Goal: Use online tool/utility: Utilize a website feature to perform a specific function

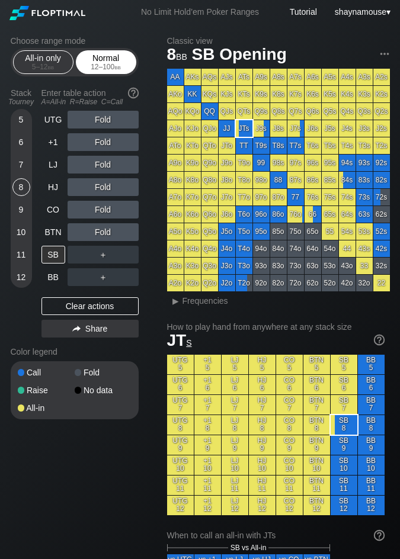
click at [87, 56] on div "Normal 12 – 100 bb" at bounding box center [106, 62] width 55 height 23
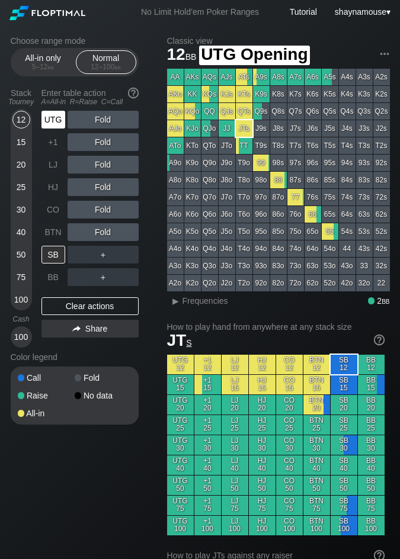
click at [56, 117] on div "UTG" at bounding box center [53, 120] width 24 height 18
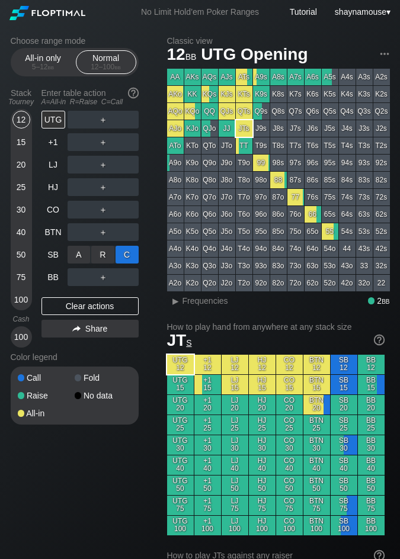
click at [122, 257] on div "C ✕" at bounding box center [127, 255] width 23 height 18
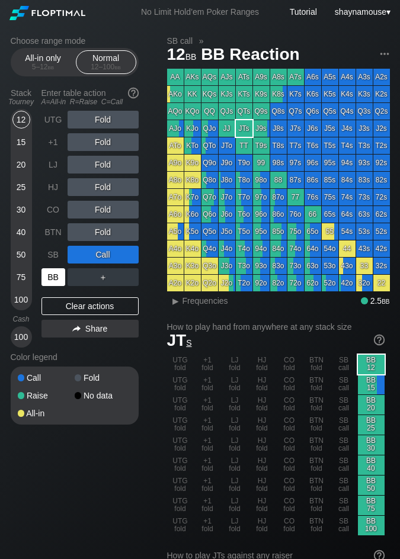
click at [63, 276] on div "BB" at bounding box center [53, 277] width 24 height 18
click at [225, 299] on span "Frequencies" at bounding box center [205, 300] width 46 height 9
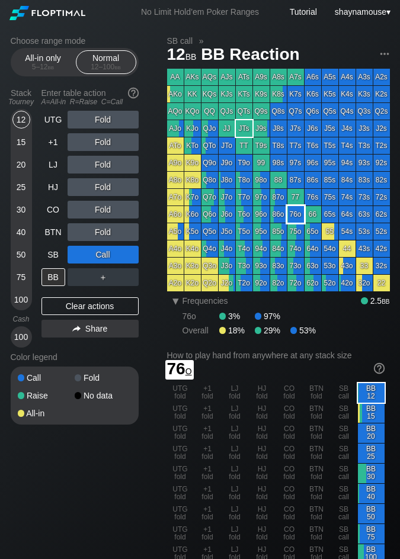
click at [296, 216] on div "76o" at bounding box center [295, 214] width 17 height 17
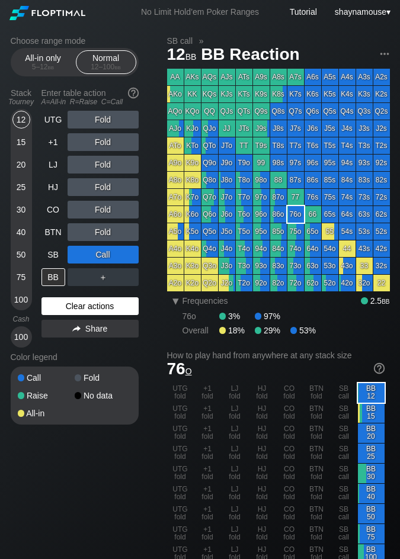
click at [105, 307] on div "Clear actions" at bounding box center [89, 306] width 97 height 18
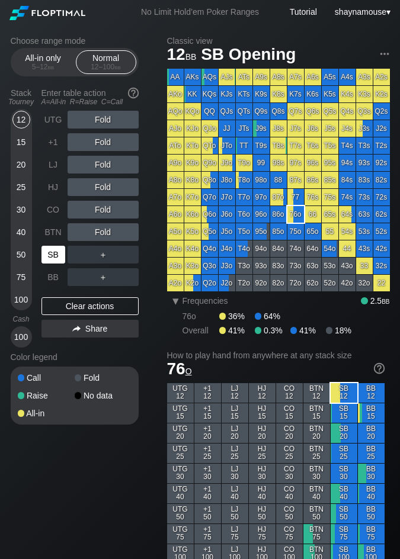
click at [52, 265] on div "SB" at bounding box center [54, 254] width 26 height 23
drag, startPoint x: 22, startPoint y: 143, endPoint x: 31, endPoint y: 137, distance: 10.4
click at [22, 143] on div "15" at bounding box center [21, 142] width 18 height 18
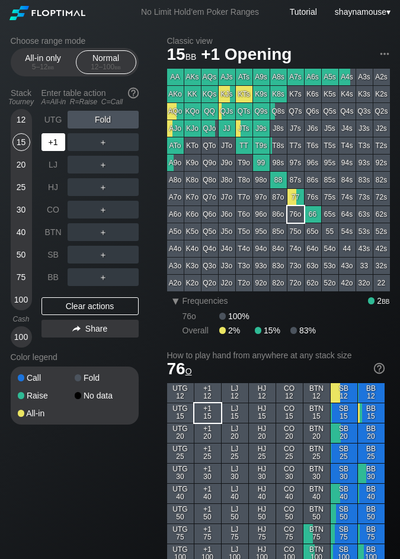
click at [47, 140] on div "+1" at bounding box center [53, 142] width 24 height 18
click at [47, 135] on div "+1" at bounding box center [53, 142] width 24 height 18
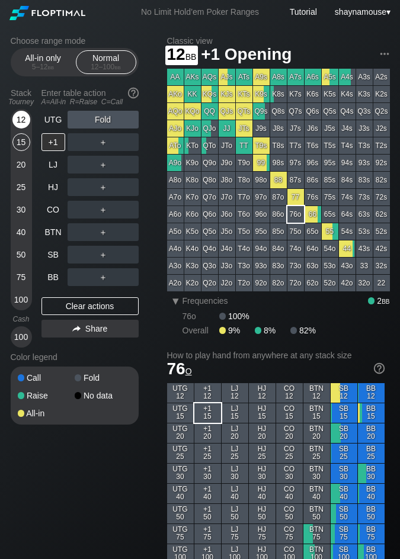
click at [18, 122] on div "12" at bounding box center [21, 120] width 18 height 18
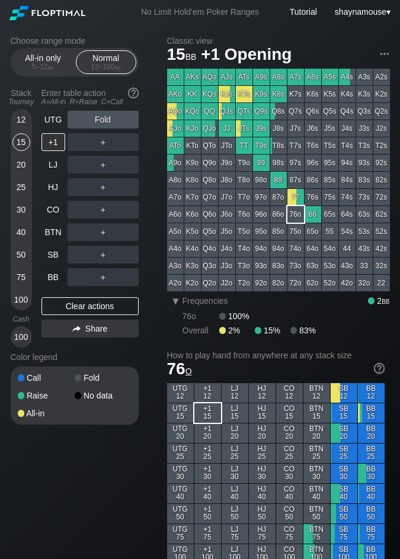
drag, startPoint x: 16, startPoint y: 144, endPoint x: 34, endPoint y: 118, distance: 31.4
click at [17, 145] on div "15" at bounding box center [21, 142] width 18 height 18
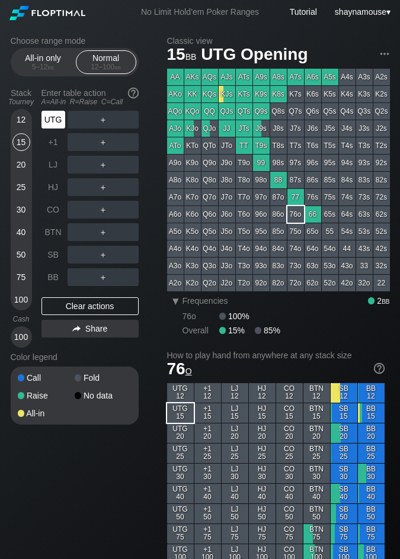
click at [50, 122] on div "UTG" at bounding box center [53, 120] width 24 height 18
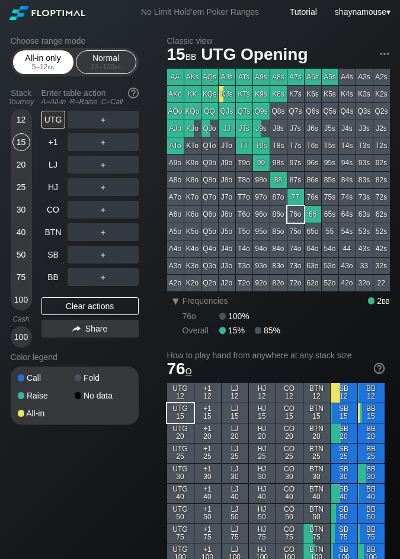
click at [39, 54] on div "All-in only 5 – 12 bb" at bounding box center [43, 62] width 55 height 23
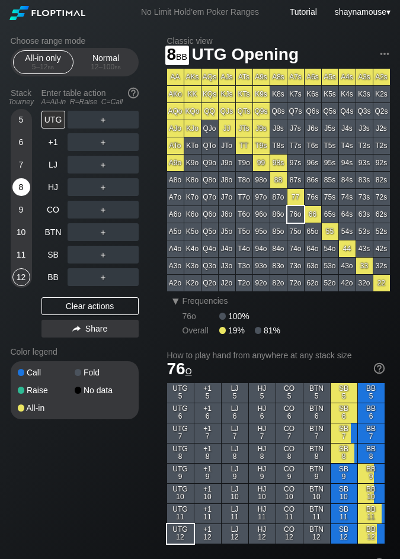
click at [23, 192] on div "8" at bounding box center [21, 187] width 18 height 18
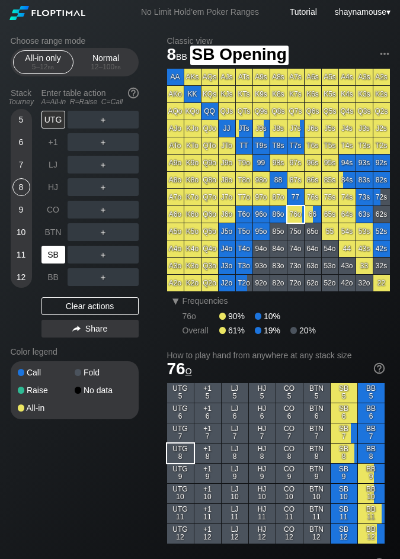
click at [47, 255] on div "SB" at bounding box center [53, 255] width 24 height 18
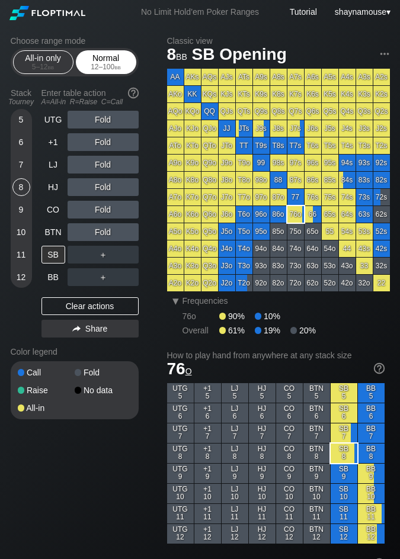
click at [120, 55] on div "Normal 12 – 100 bb" at bounding box center [106, 62] width 55 height 23
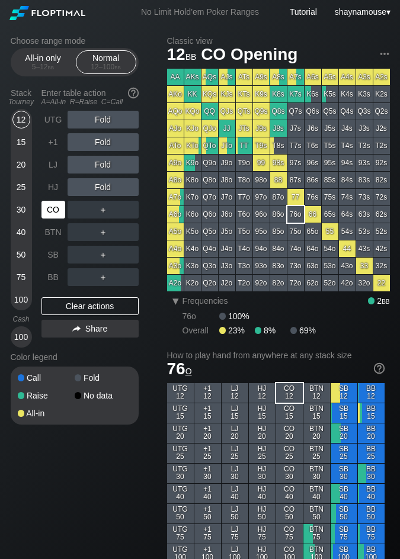
click at [51, 208] on div "CO" at bounding box center [53, 210] width 24 height 18
click at [97, 211] on div "R ✕" at bounding box center [102, 210] width 23 height 18
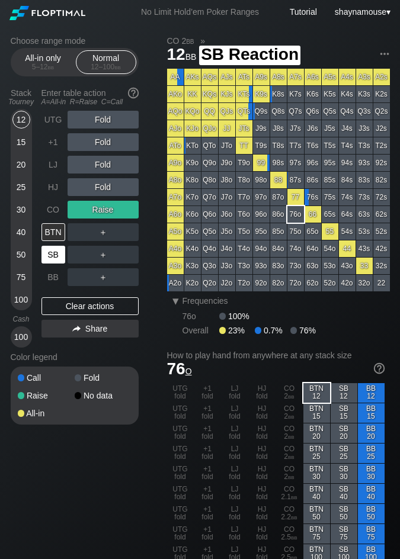
click at [56, 255] on div "SB" at bounding box center [53, 255] width 24 height 18
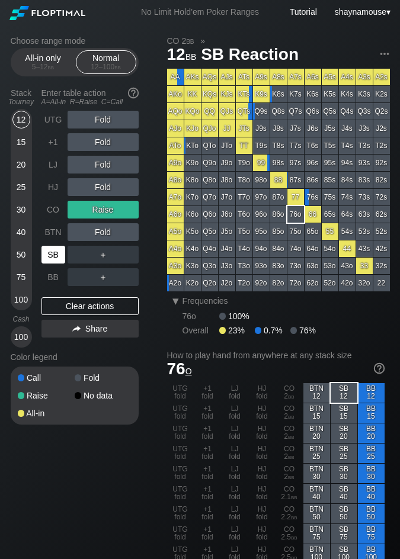
click at [56, 255] on div "SB" at bounding box center [53, 255] width 24 height 18
click at [129, 254] on div "C ✕" at bounding box center [127, 255] width 23 height 18
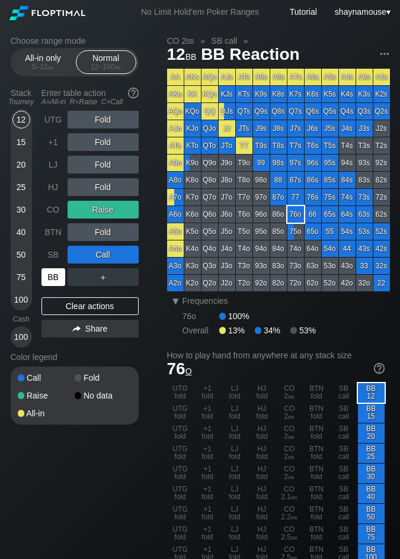
click at [59, 277] on div "BB" at bounding box center [53, 277] width 24 height 18
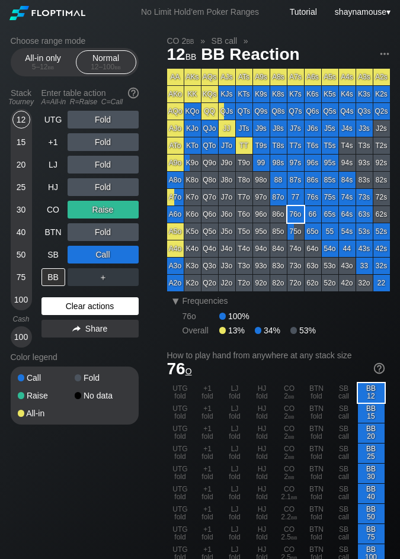
click at [94, 303] on div "Clear actions" at bounding box center [89, 306] width 97 height 18
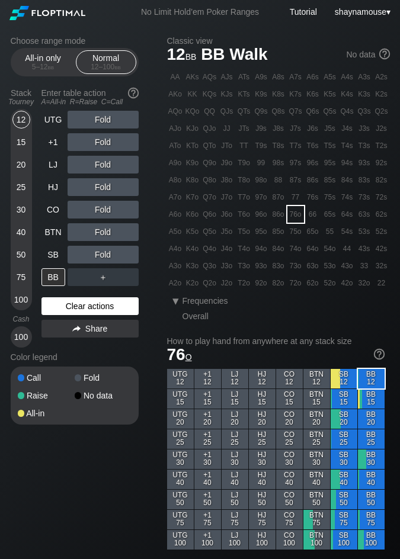
click at [118, 303] on div "Clear actions" at bounding box center [89, 306] width 97 height 18
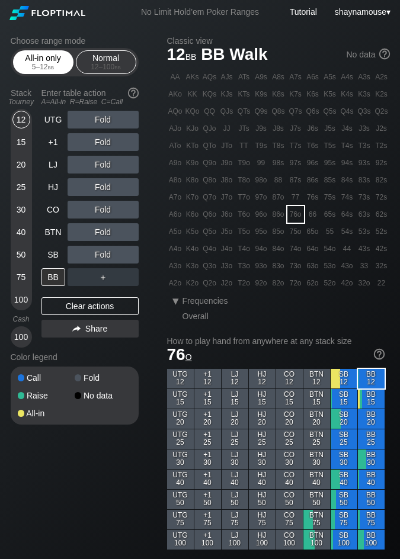
click at [46, 60] on div "All-in only 5 – 12 bb" at bounding box center [43, 62] width 55 height 23
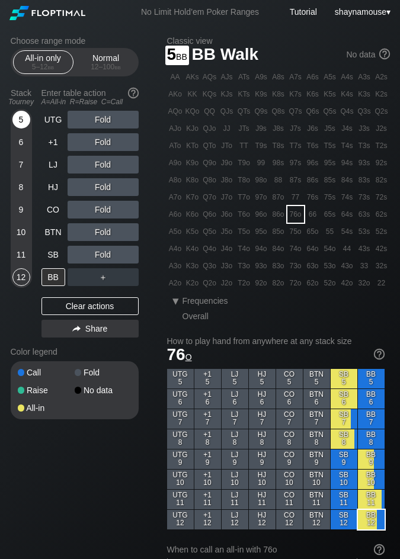
click at [18, 121] on div "5" at bounding box center [21, 120] width 18 height 18
click at [18, 142] on div "6" at bounding box center [21, 142] width 18 height 18
click at [24, 115] on div "5" at bounding box center [21, 120] width 18 height 18
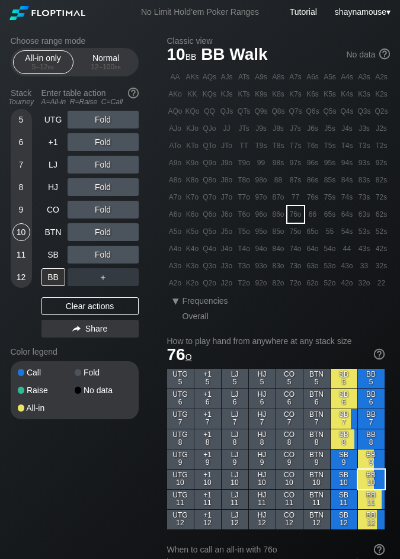
drag, startPoint x: 22, startPoint y: 243, endPoint x: 331, endPoint y: 300, distance: 313.8
click at [27, 116] on div "5" at bounding box center [21, 120] width 18 height 18
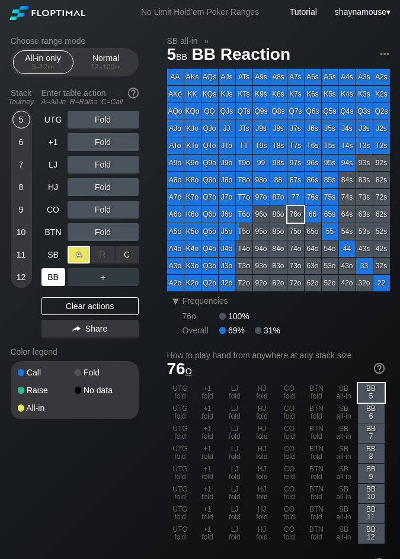
drag, startPoint x: 77, startPoint y: 249, endPoint x: 55, endPoint y: 270, distance: 29.8
click at [78, 249] on div "A ✕" at bounding box center [79, 255] width 23 height 18
click at [52, 278] on div "BB" at bounding box center [53, 277] width 24 height 18
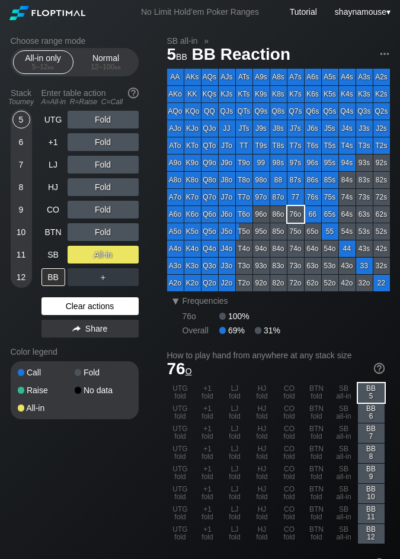
click at [80, 303] on div "Clear actions" at bounding box center [89, 306] width 97 height 18
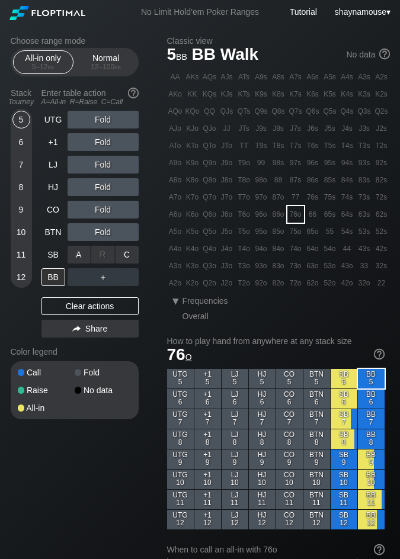
click at [133, 254] on div "C ✕" at bounding box center [127, 255] width 23 height 18
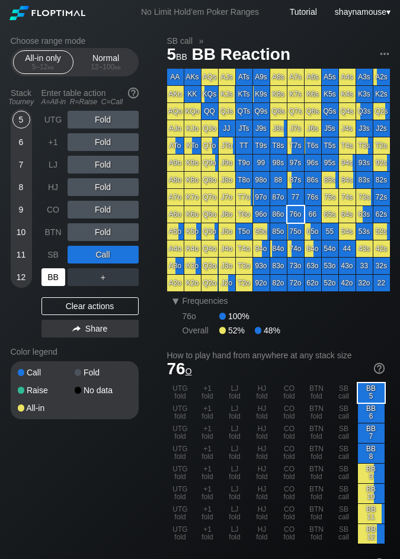
click at [48, 275] on div "BB" at bounding box center [53, 277] width 24 height 18
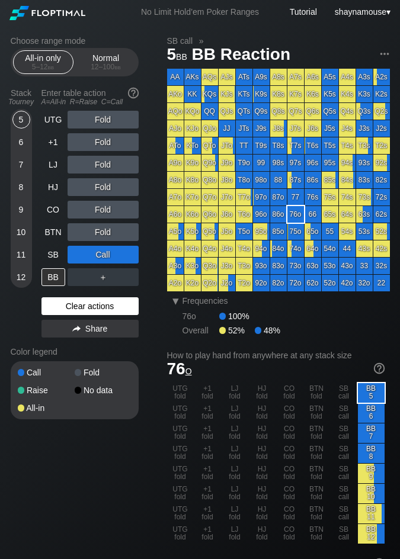
click at [78, 315] on div "Clear actions" at bounding box center [89, 306] width 97 height 18
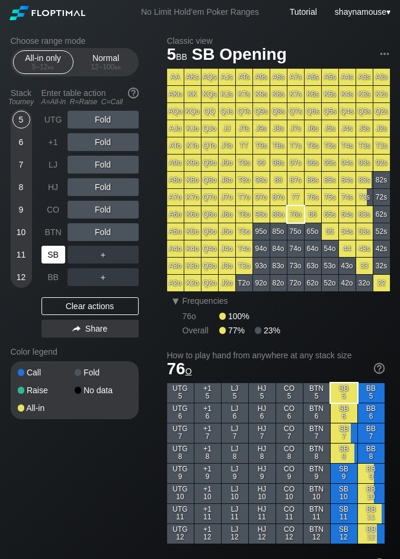
click at [44, 255] on div "SB" at bounding box center [53, 255] width 24 height 18
